Goal: Task Accomplishment & Management: Manage account settings

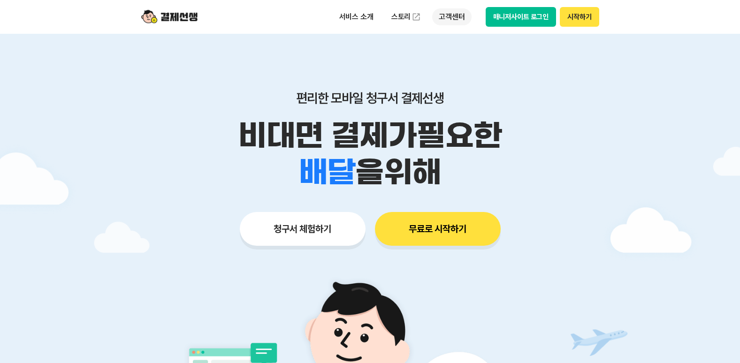
click at [449, 22] on p "고객센터" at bounding box center [451, 16] width 39 height 17
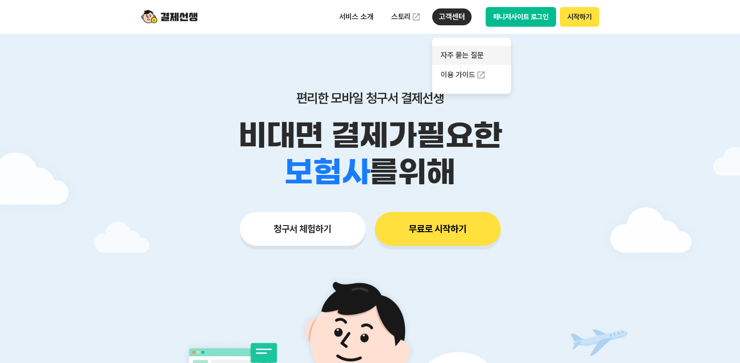
click at [468, 55] on link "자주 묻는 질문" at bounding box center [471, 55] width 79 height 19
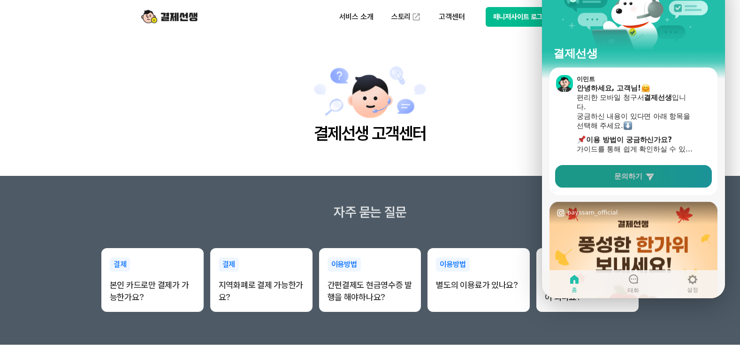
click at [650, 171] on link "문의하기" at bounding box center [633, 176] width 157 height 23
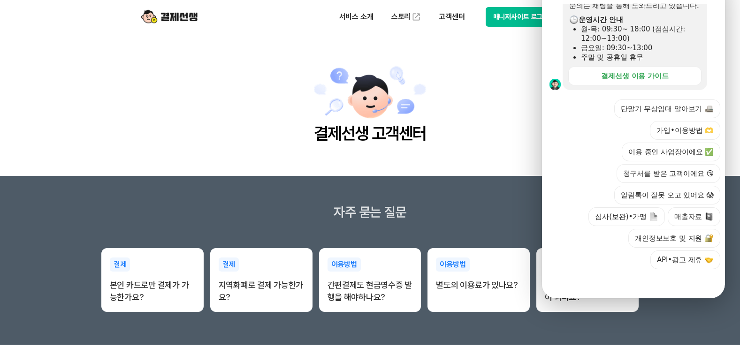
scroll to position [311, 0]
click at [676, 143] on button "이용 중인 사업장이에요 ✅" at bounding box center [671, 152] width 99 height 19
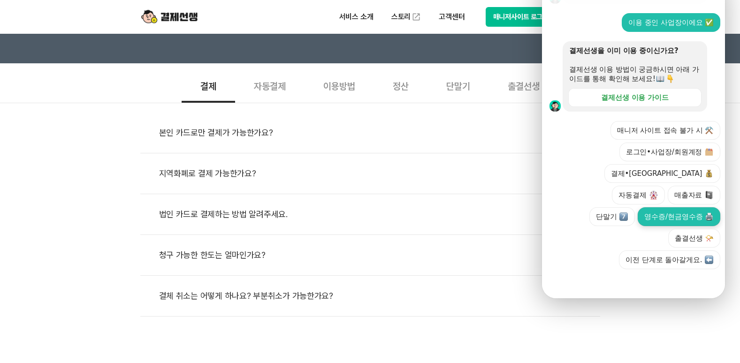
scroll to position [375, 0]
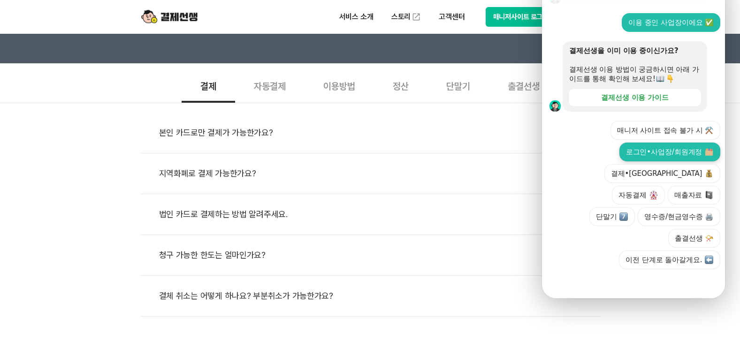
click at [665, 143] on button "로그인•사업장/회원계정" at bounding box center [669, 152] width 101 height 19
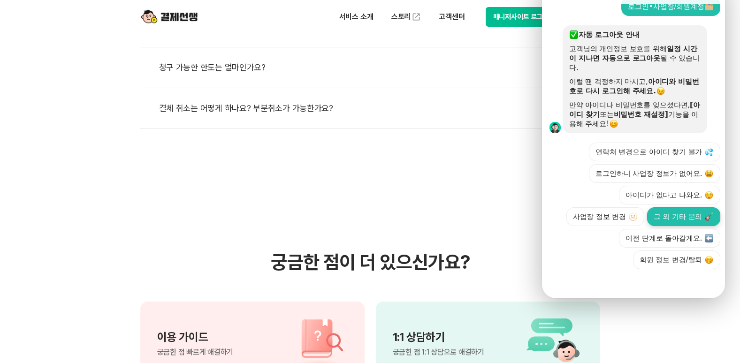
scroll to position [514, 0]
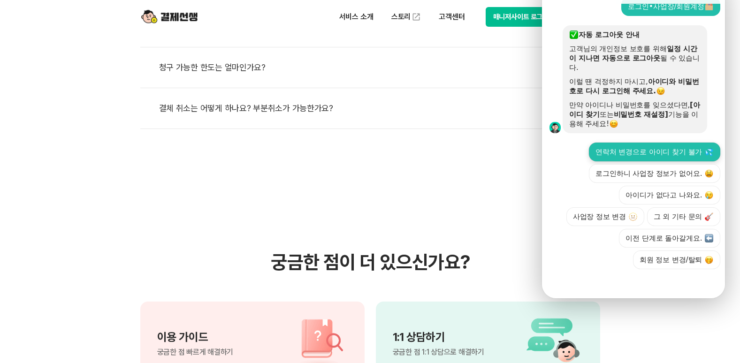
click at [670, 143] on button "연락처 변경으로 아이디 찾기 불가" at bounding box center [654, 152] width 131 height 19
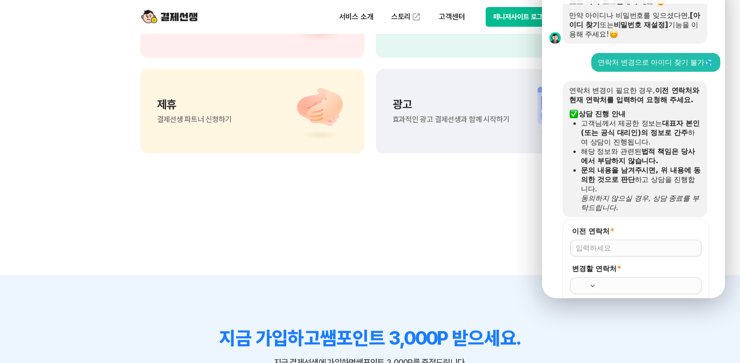
scroll to position [723, 0]
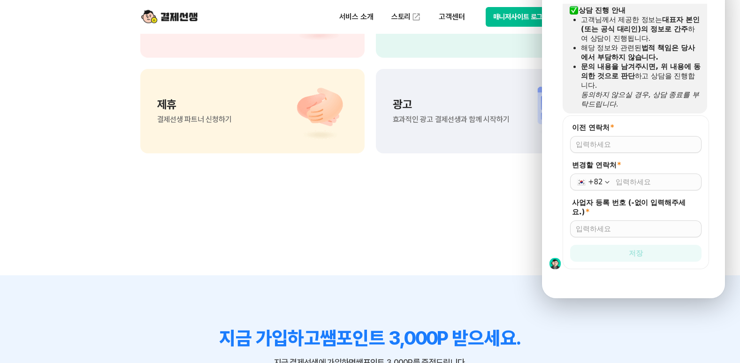
click at [630, 140] on input "이전 연락처 *" at bounding box center [636, 144] width 120 height 9
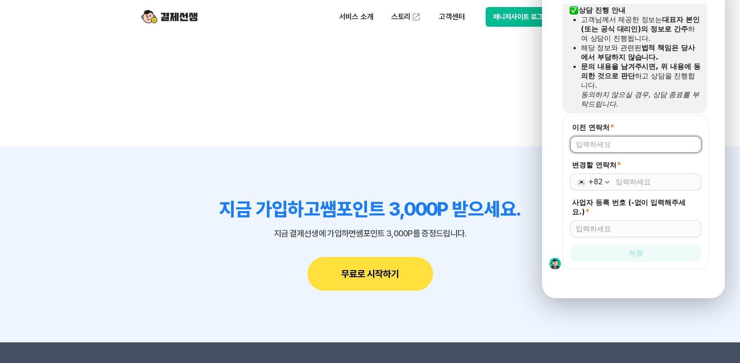
scroll to position [938, 0]
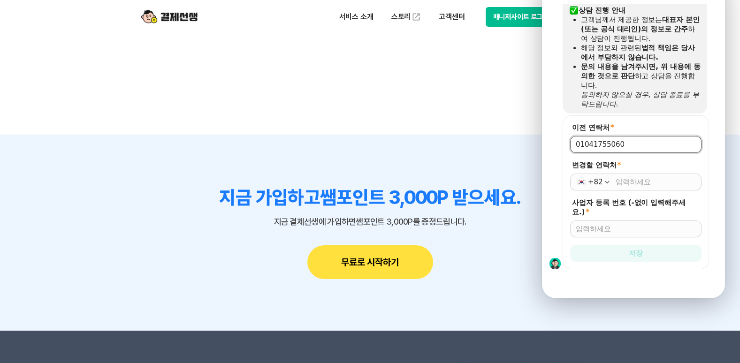
type input "01041755060"
click at [642, 174] on div "+82" at bounding box center [635, 182] width 131 height 17
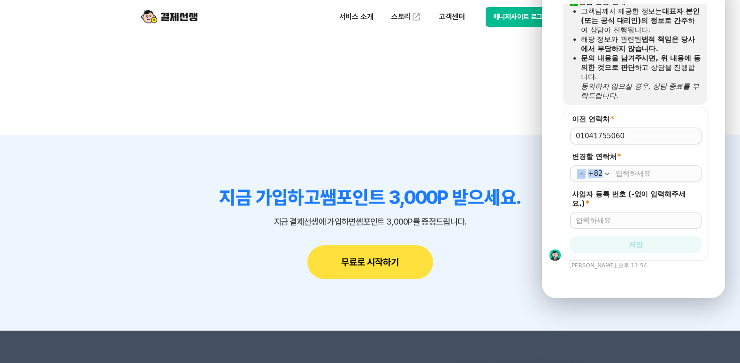
click at [642, 155] on form "이전 연락처 * 01041755060 변경할 연락처 * +82 사업자 등록 번호 (-없이 입력해주세요.) * 저장" at bounding box center [635, 184] width 146 height 154
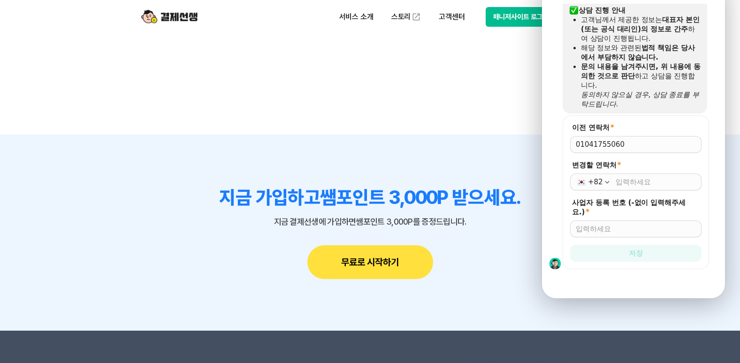
click at [642, 174] on div "+82" at bounding box center [635, 182] width 131 height 17
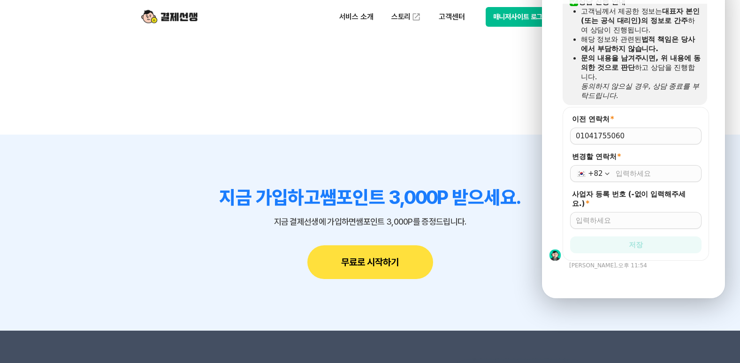
click at [642, 169] on input "변경할 연락처 *" at bounding box center [655, 173] width 80 height 9
type input "[PHONE_NUMBER]"
click at [629, 216] on input "사업자 등록 번호 (-없이 입력해주세요.) *" at bounding box center [636, 220] width 120 height 9
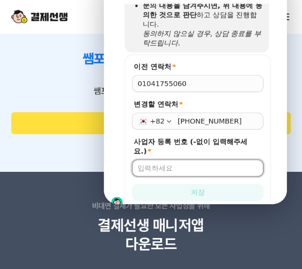
scroll to position [931, 0]
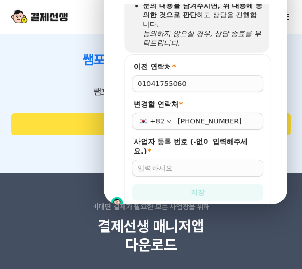
click at [208, 88] on input "01041755060" at bounding box center [197, 83] width 120 height 9
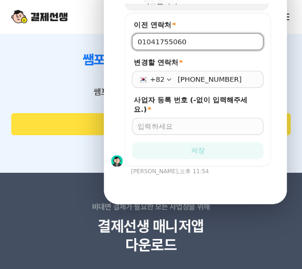
scroll to position [826, 0]
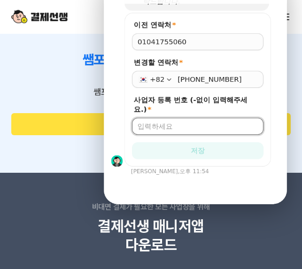
click at [177, 122] on input "사업자 등록 번호 (-없이 입력해주세요.) *" at bounding box center [197, 126] width 120 height 9
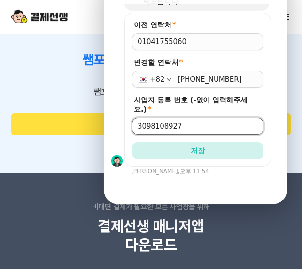
type input "3098108927"
click at [132, 142] on button "저장" at bounding box center [197, 150] width 131 height 17
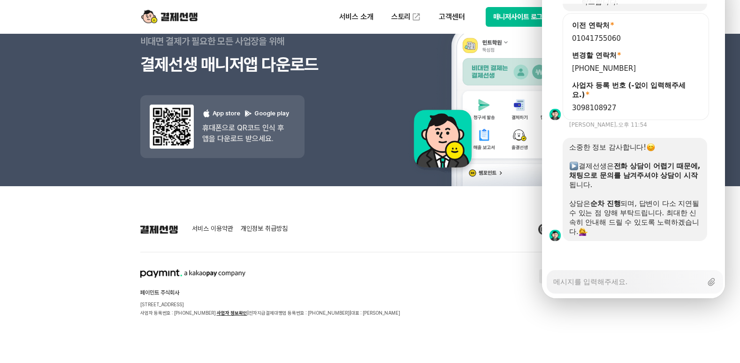
scroll to position [1284, 0]
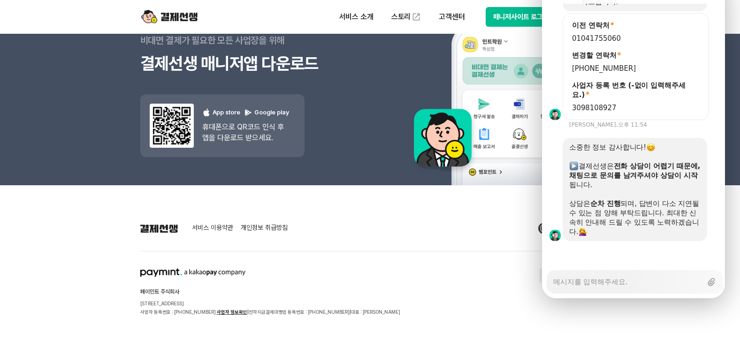
type textarea "x"
